Goal: Transaction & Acquisition: Purchase product/service

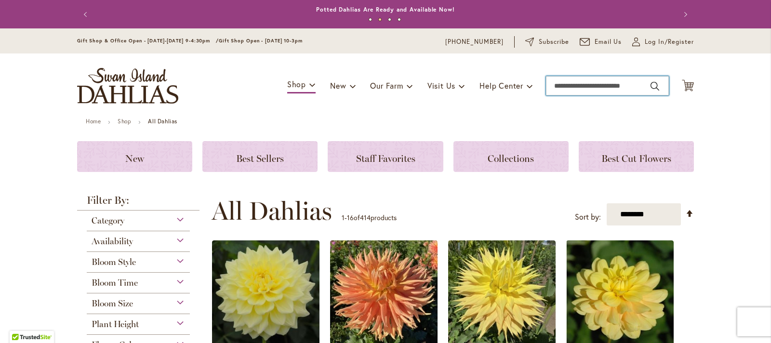
click at [594, 86] on input "Search" at bounding box center [607, 85] width 123 height 19
type input "*****"
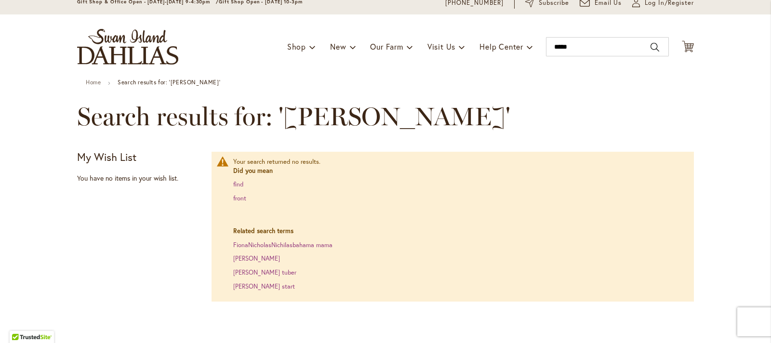
scroll to position [55, 0]
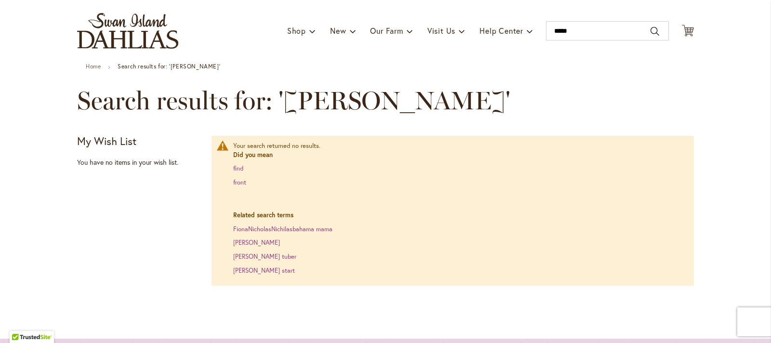
click at [254, 247] on dl "Related search terms FionaNicholasNichilasbahama mama Fiona dahlia fiona dahlia…" at bounding box center [458, 243] width 451 height 64
click at [248, 240] on link "[PERSON_NAME]" at bounding box center [256, 243] width 47 height 8
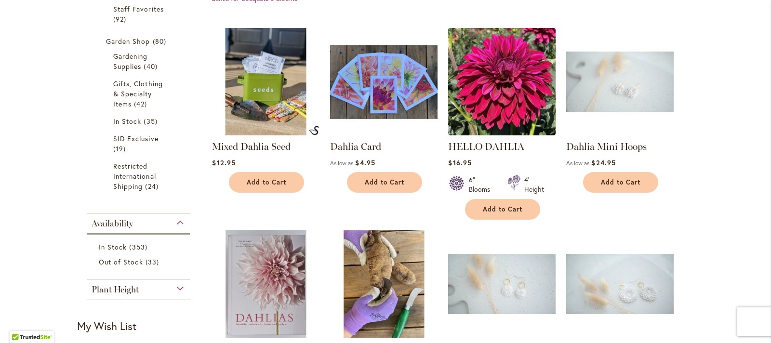
scroll to position [385, 0]
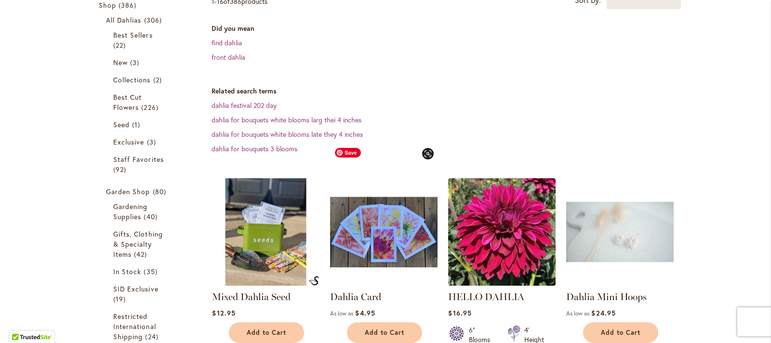
scroll to position [165, 0]
